Goal: Information Seeking & Learning: Learn about a topic

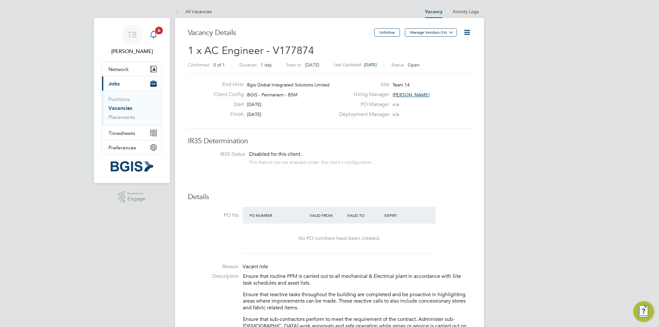
click at [155, 33] on icon "Main navigation" at bounding box center [154, 35] width 8 height 8
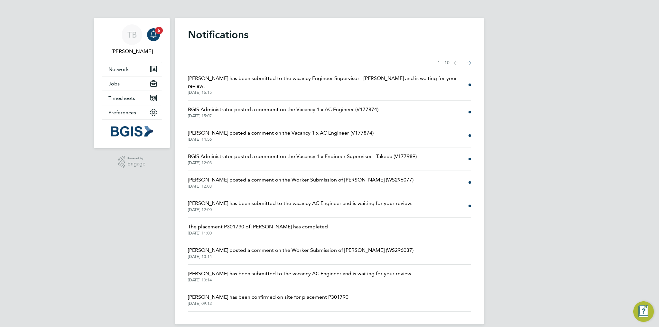
click at [325, 82] on span "Matthew Parker has been submitted to the vacancy Engineer Supervisor - Takeda a…" at bounding box center [328, 82] width 280 height 15
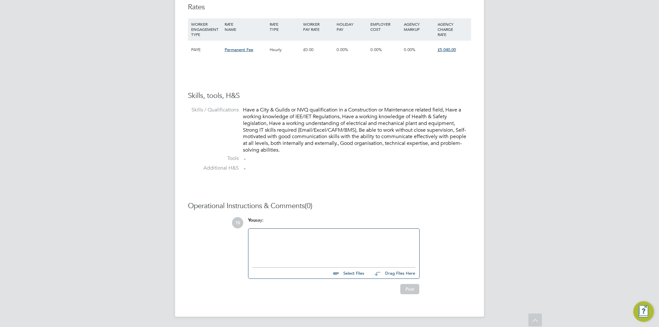
click at [264, 241] on div at bounding box center [333, 247] width 163 height 28
click at [285, 234] on div "As discussed, if good with Matt" at bounding box center [333, 247] width 163 height 28
click at [336, 235] on div "As discussed, if salary is good with Matt" at bounding box center [333, 247] width 163 height 28
click at [312, 235] on div "As discussed, if salary is good with Matt happy to process as a mobile engineer." at bounding box center [333, 247] width 163 height 28
click at [334, 235] on div "As discussed, if salary is good with Matt happy to process as a mobile engineer." at bounding box center [333, 247] width 163 height 28
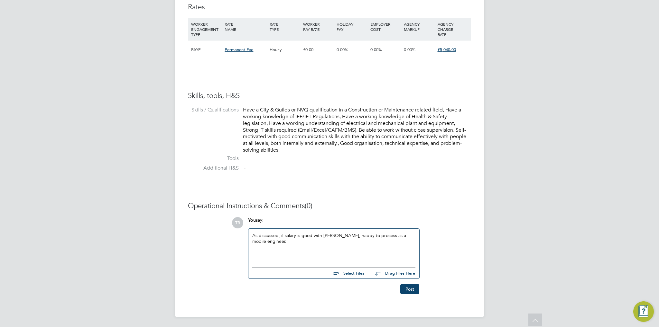
click at [362, 250] on div "As discussed, if salary is good with Matt, happy to process as a mobile enginee…" at bounding box center [333, 247] width 163 height 28
click at [416, 236] on div "As discussed, if salary is good with Matt, happy to process as a mobile enginee…" at bounding box center [333, 246] width 171 height 35
click at [413, 291] on button "Post" at bounding box center [409, 289] width 19 height 10
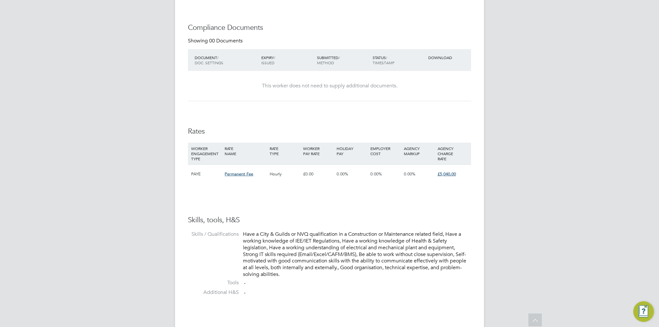
scroll to position [317, 0]
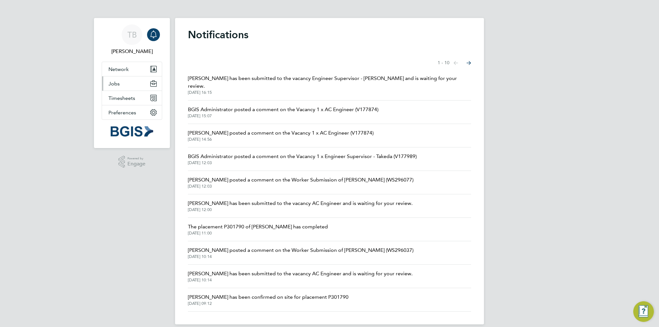
click at [130, 85] on button "Jobs" at bounding box center [132, 84] width 60 height 14
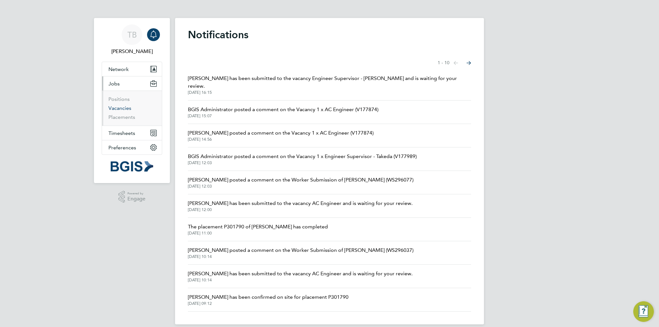
click at [122, 111] on link "Vacancies" at bounding box center [119, 108] width 23 height 6
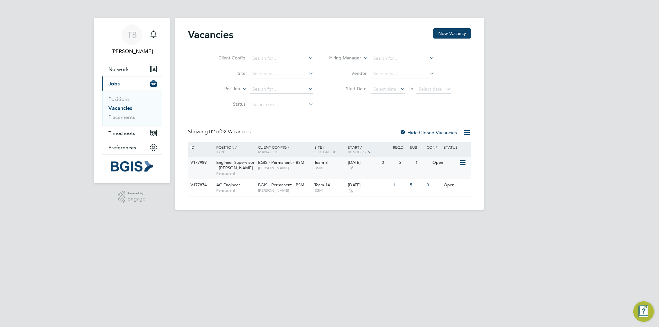
click at [235, 168] on div "Engineer Supervisor - Takeda Permanent" at bounding box center [233, 168] width 45 height 22
click at [224, 188] on span "Permanent" at bounding box center [235, 190] width 39 height 5
click at [222, 163] on span "Engineer Supervisor - Takeda" at bounding box center [235, 165] width 38 height 11
click at [235, 162] on span "Engineer Supervisor - Takeda" at bounding box center [235, 165] width 38 height 11
click at [222, 187] on span "AC Engineer" at bounding box center [228, 184] width 24 height 5
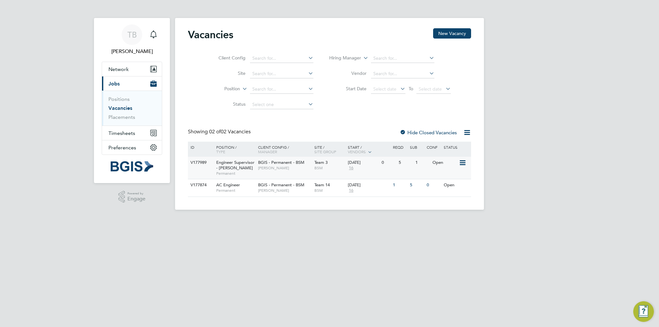
click at [230, 171] on span "Permanent" at bounding box center [235, 173] width 39 height 5
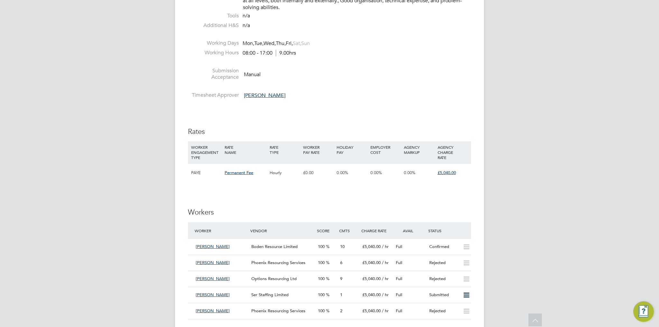
scroll to position [611, 0]
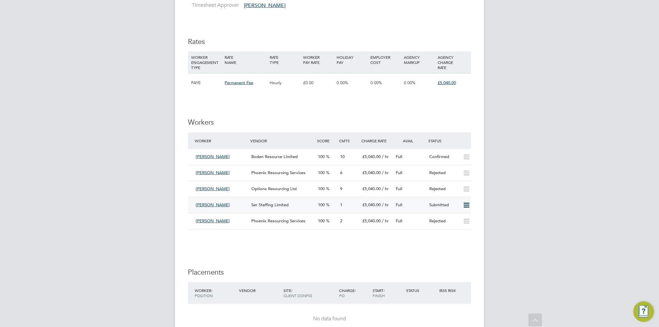
click at [277, 207] on span "Ser Staffing Limited" at bounding box center [269, 204] width 37 height 5
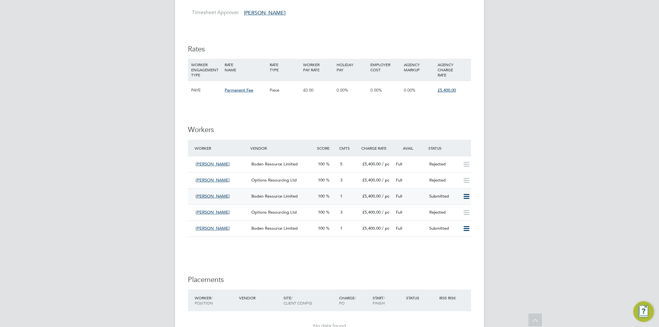
scroll to position [804, 0]
click at [263, 225] on span "Boden Resource Limited" at bounding box center [274, 227] width 46 height 5
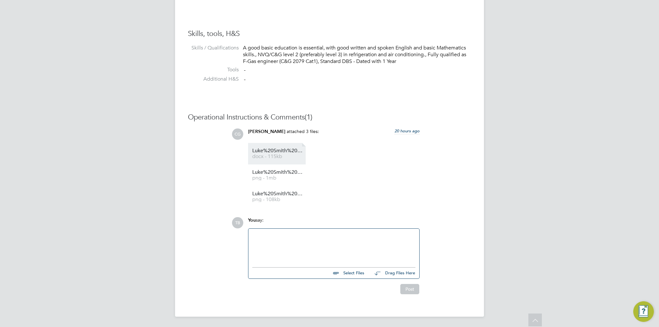
click at [261, 153] on link "Luke%20Smith%20-%20Boden%20Group%20CV docx - 115kb" at bounding box center [277, 154] width 51 height 11
click at [281, 171] on span "Luke%20Smith%20-%20FGAS" at bounding box center [277, 172] width 51 height 5
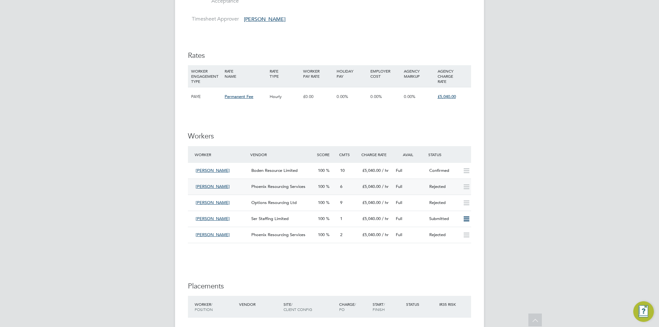
scroll to position [643, 0]
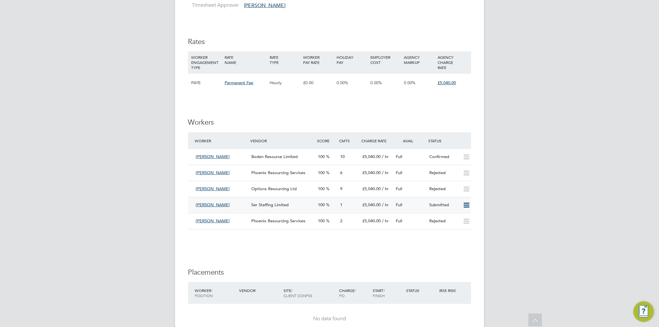
click at [268, 207] on span "Ser Staffing Limited" at bounding box center [269, 204] width 37 height 5
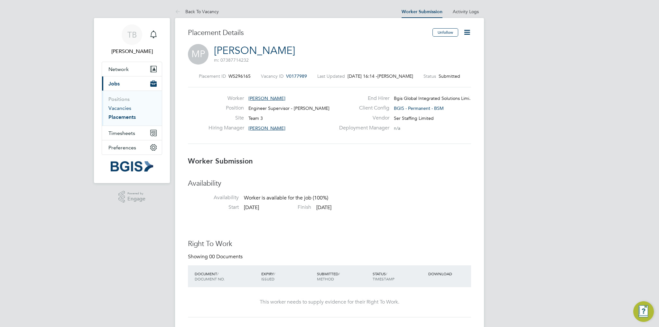
click at [120, 110] on link "Vacancies" at bounding box center [119, 108] width 23 height 6
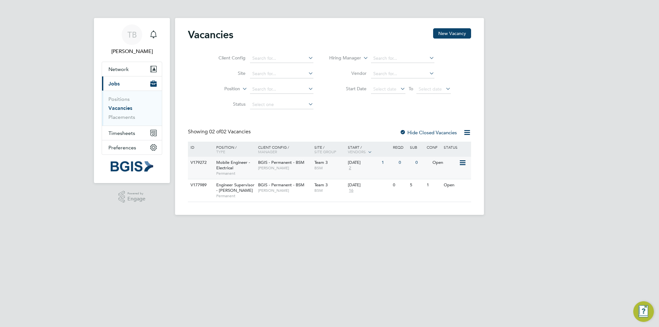
click at [244, 168] on div "Mobile Engineer - Electrical Permanent" at bounding box center [233, 168] width 45 height 22
click at [229, 166] on span "Mobile Engineer - Electrical" at bounding box center [233, 165] width 34 height 11
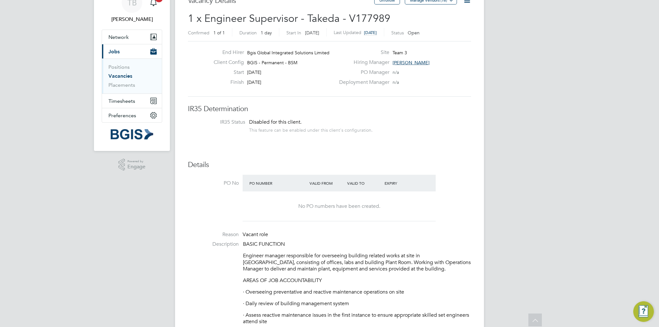
scroll to position [20, 0]
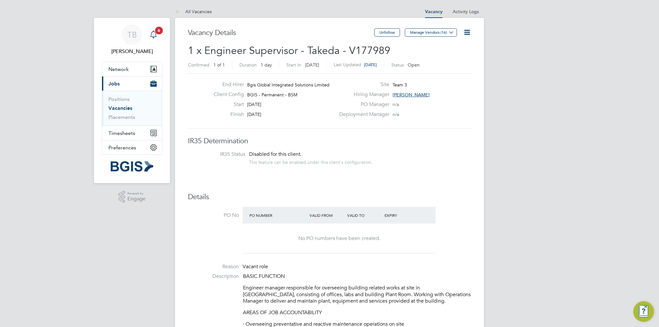
click at [157, 34] on link "Notifications 6" at bounding box center [153, 34] width 13 height 21
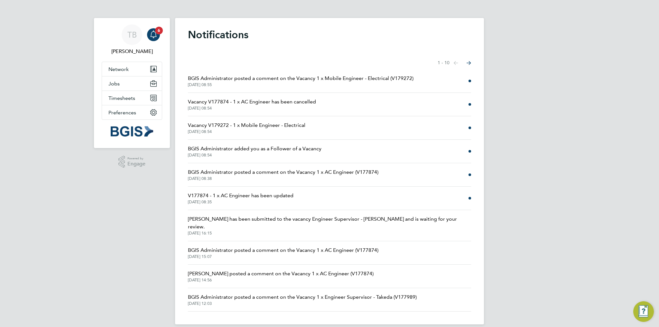
click at [236, 123] on span "Vacancy V179272 - 1 x Mobile Engineer - Electrical" at bounding box center [246, 126] width 117 height 8
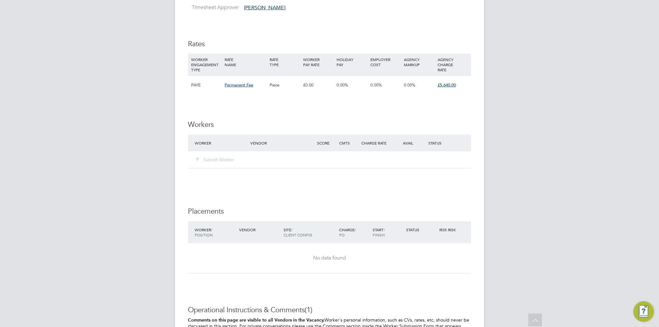
scroll to position [740, 0]
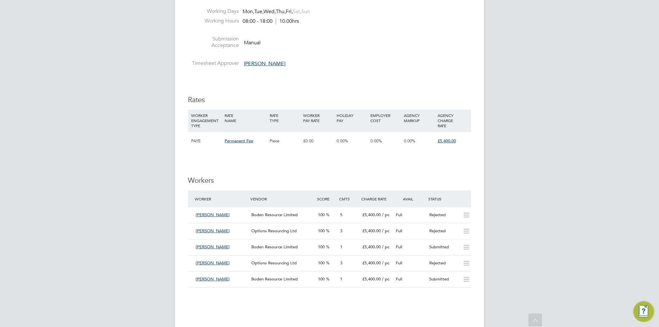
scroll to position [804, 0]
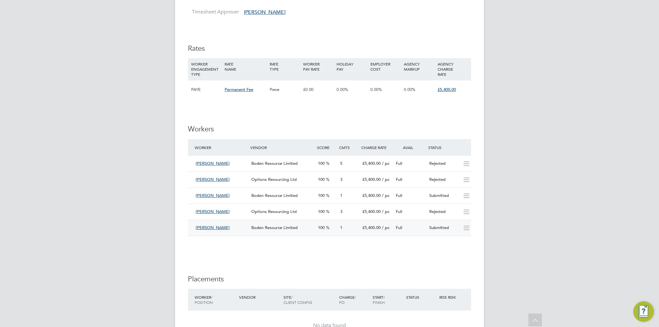
click at [466, 226] on icon at bounding box center [466, 228] width 8 height 5
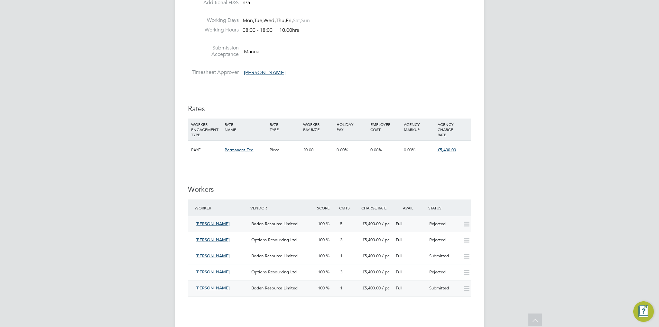
scroll to position [740, 0]
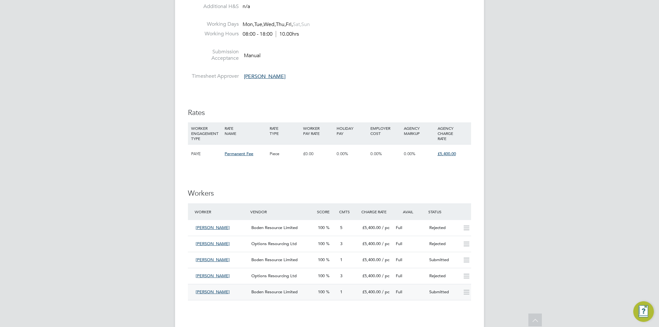
click at [287, 289] on div "Boden Resource Limited" at bounding box center [282, 292] width 67 height 11
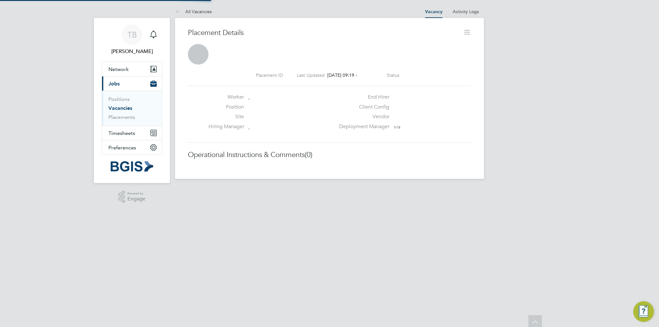
scroll to position [3, 3]
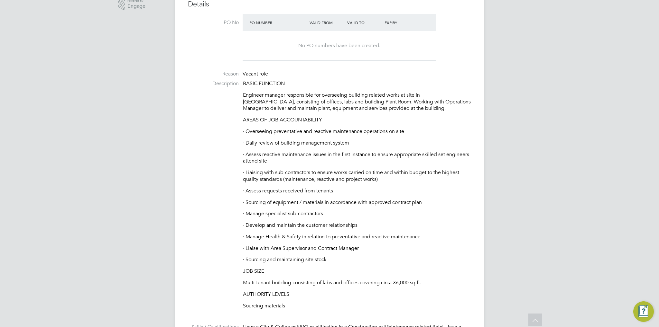
drag, startPoint x: 277, startPoint y: 179, endPoint x: 520, endPoint y: 170, distance: 243.3
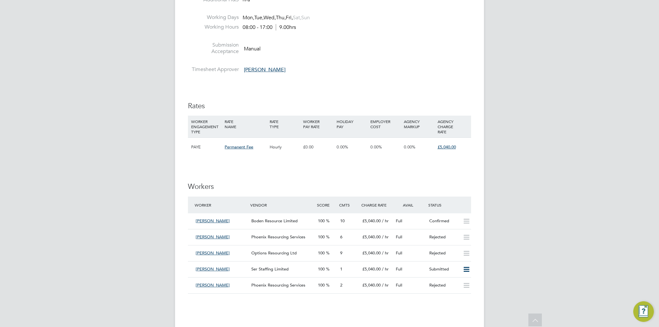
click at [280, 269] on span "Ser Staffing Limited" at bounding box center [269, 269] width 37 height 5
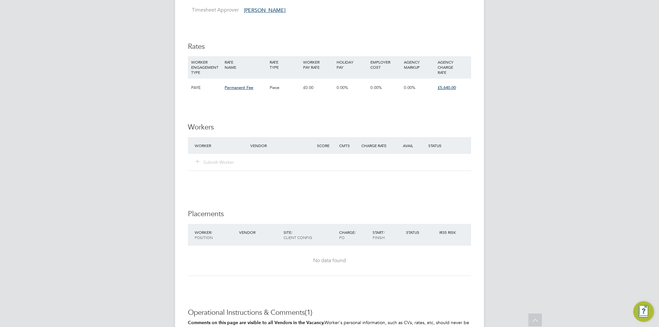
scroll to position [740, 0]
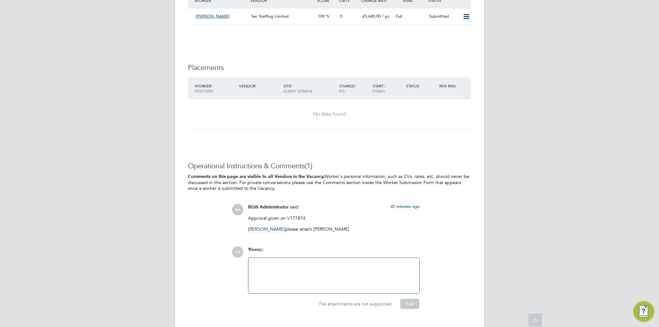
scroll to position [899, 0]
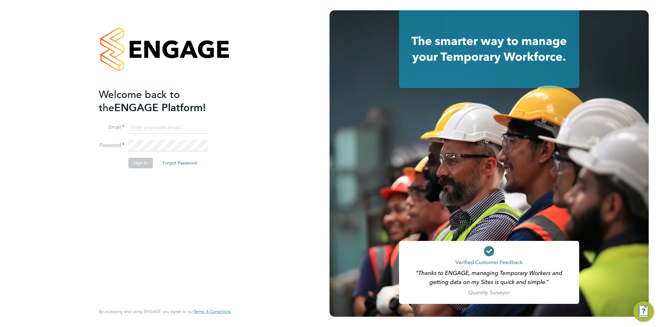
click at [148, 128] on input at bounding box center [167, 128] width 79 height 12
type input "[PERSON_NAME][EMAIL_ADDRESS][DOMAIN_NAME]"
click at [142, 164] on button "Sign In" at bounding box center [140, 163] width 24 height 10
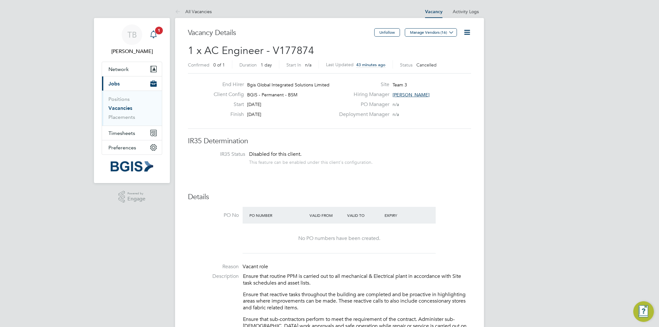
click at [158, 36] on div "Main navigation" at bounding box center [153, 34] width 13 height 13
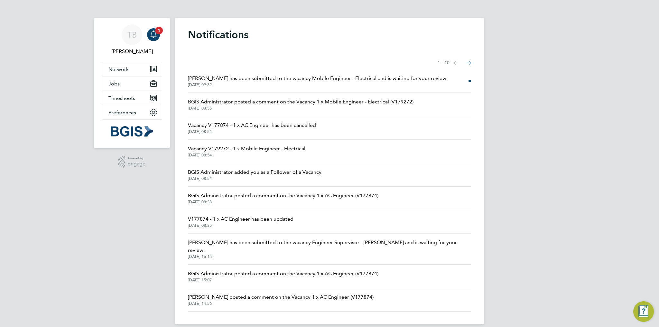
click at [323, 80] on span "[PERSON_NAME] has been submitted to the vacancy Mobile Engineer - Electrical an…" at bounding box center [318, 79] width 260 height 8
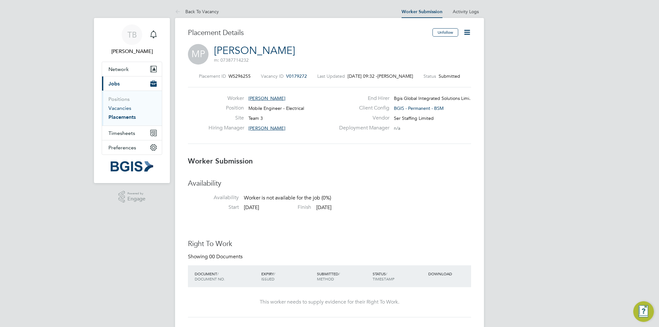
click at [130, 107] on link "Vacancies" at bounding box center [119, 108] width 23 height 6
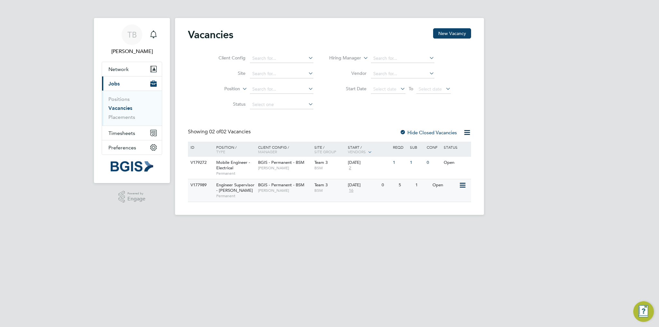
click at [221, 189] on span "Engineer Supervisor - Takeda" at bounding box center [235, 187] width 38 height 11
click at [231, 162] on span "Mobile Engineer - Electrical" at bounding box center [233, 165] width 34 height 11
click at [218, 188] on span "Engineer Supervisor - Takeda" at bounding box center [235, 187] width 38 height 11
click at [234, 189] on div "Engineer Supervisor - Takeda Permanent" at bounding box center [233, 190] width 45 height 22
click at [110, 101] on link "Positions" at bounding box center [118, 99] width 21 height 6
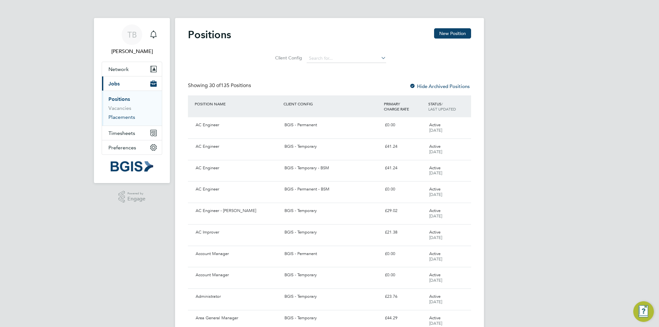
click at [128, 117] on link "Placements" at bounding box center [121, 117] width 27 height 6
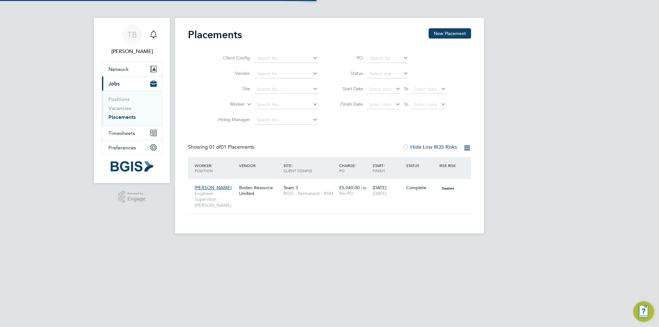
scroll to position [18, 56]
click at [120, 109] on link "Vacancies" at bounding box center [119, 108] width 23 height 6
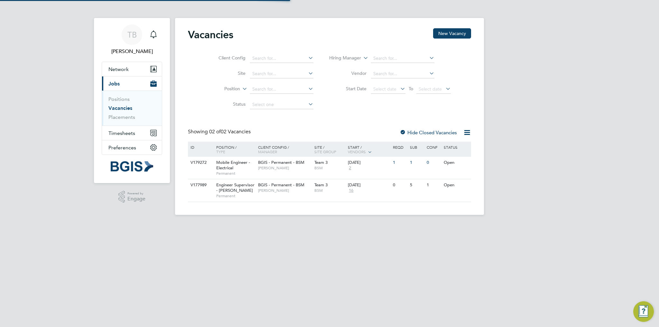
click at [119, 95] on ul "Positions Vacancies Placements" at bounding box center [132, 108] width 60 height 35
click at [121, 101] on link "Positions" at bounding box center [118, 99] width 21 height 6
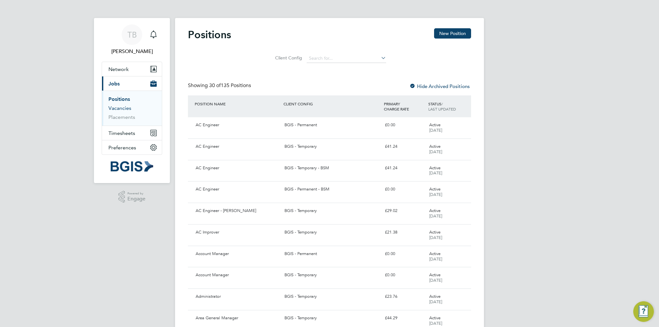
click at [122, 105] on link "Vacancies" at bounding box center [119, 108] width 23 height 6
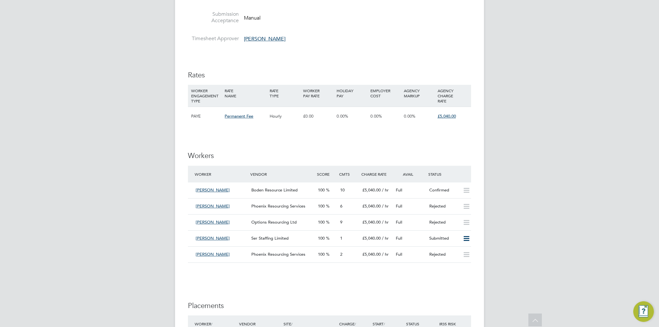
scroll to position [611, 0]
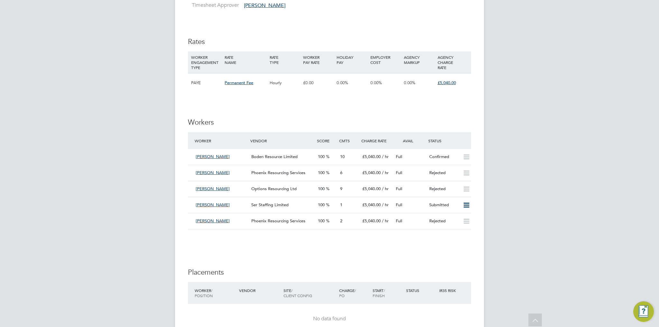
click at [471, 203] on div "Vacancy Details Unfollow Manage Vendors (16) 1 x Engineer Supervisor - Takeda -…" at bounding box center [329, 15] width 309 height 1280
click at [469, 204] on icon at bounding box center [466, 205] width 8 height 5
click at [451, 217] on li "Offer" at bounding box center [458, 218] width 23 height 9
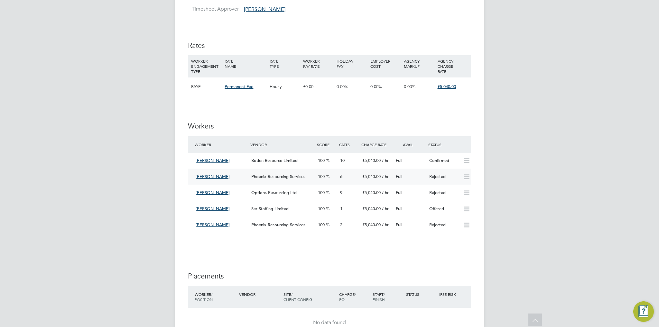
scroll to position [643, 0]
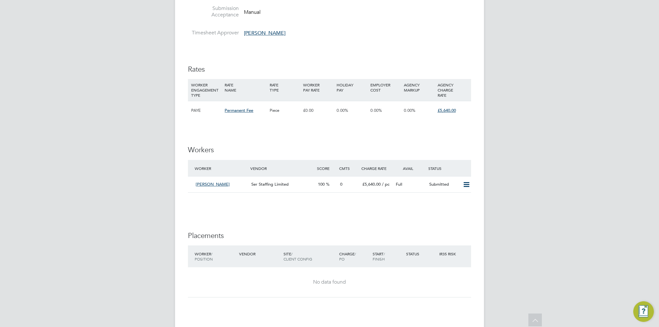
scroll to position [674, 0]
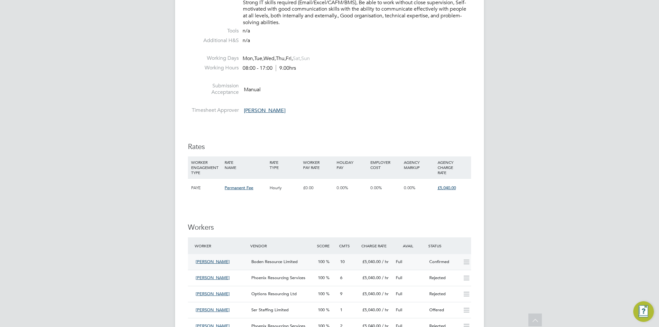
scroll to position [579, 0]
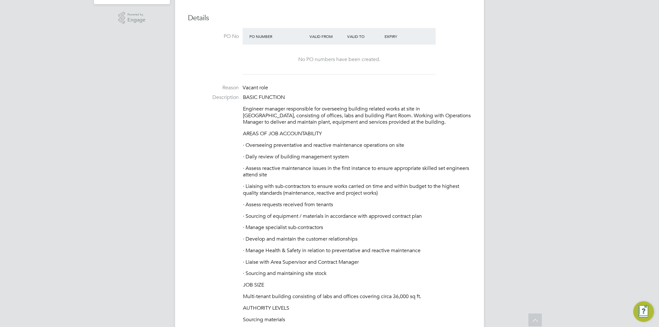
scroll to position [129, 0]
